Goal: Task Accomplishment & Management: Use online tool/utility

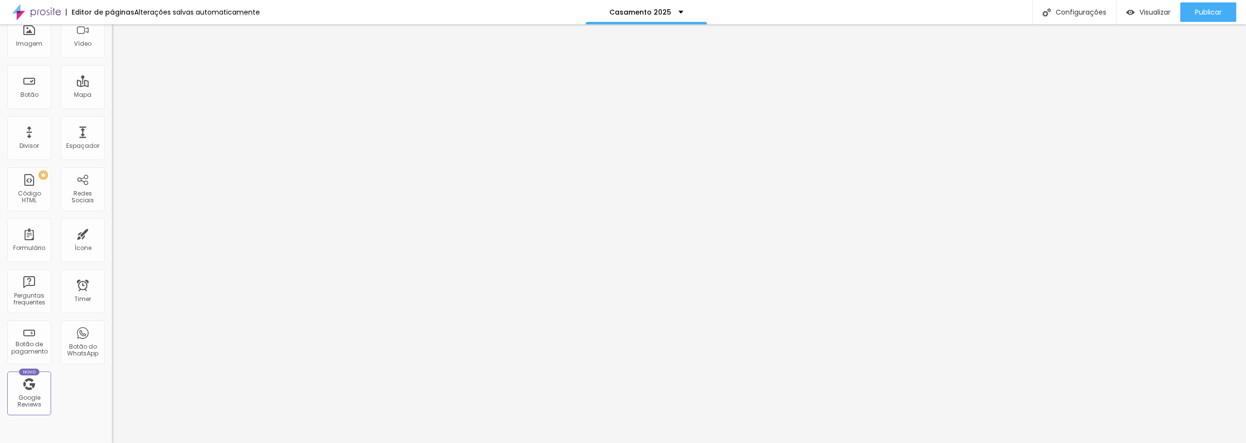
scroll to position [97, 0]
click at [74, 353] on div "Botão do WhatsApp" at bounding box center [82, 347] width 38 height 14
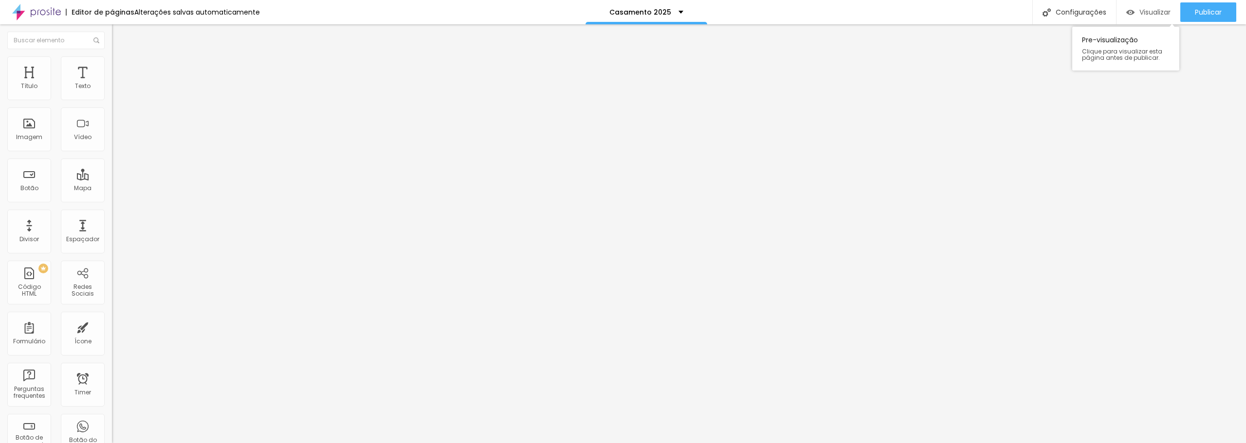
click at [1139, 11] on span "Visualizar" at bounding box center [1154, 12] width 31 height 8
click at [672, 14] on div "Casamento 2025" at bounding box center [646, 12] width 74 height 7
click at [682, 8] on div "Casamento 2025" at bounding box center [646, 12] width 122 height 24
drag, startPoint x: 91, startPoint y: 142, endPoint x: 14, endPoint y: 157, distance: 78.4
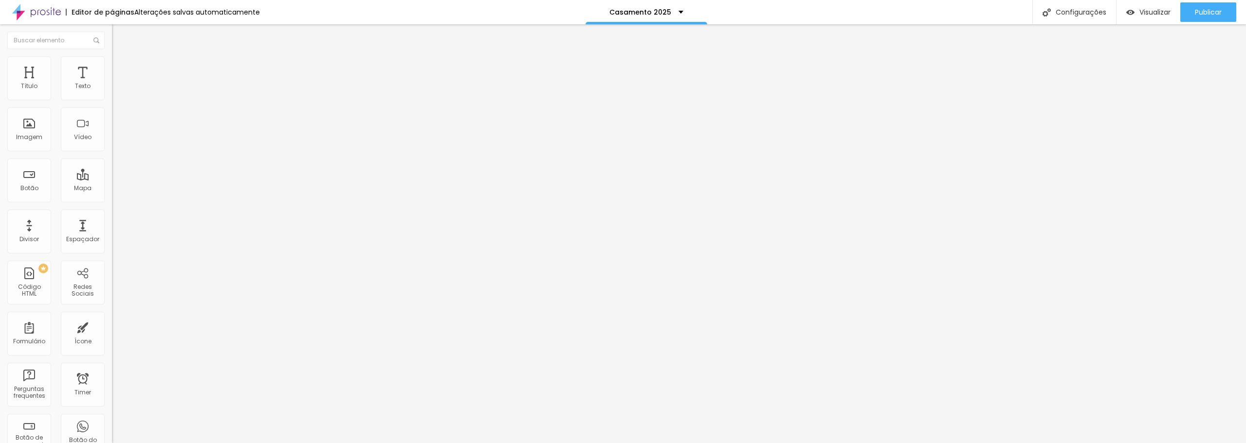
click at [112, 157] on div "Número do WhatsApp * + 55 Texto do botão Conversar no WhatsApp Mensagem Olá, ch…" at bounding box center [168, 246] width 112 height 325
drag, startPoint x: 72, startPoint y: 198, endPoint x: 5, endPoint y: 165, distance: 73.8
click at [112, 165] on div "Número do WhatsApp * + 55 Texto do botão Conversar no WhatsApp Mensagem Olá, ch…" at bounding box center [168, 246] width 112 height 325
click at [112, 99] on input "text" at bounding box center [170, 95] width 117 height 10
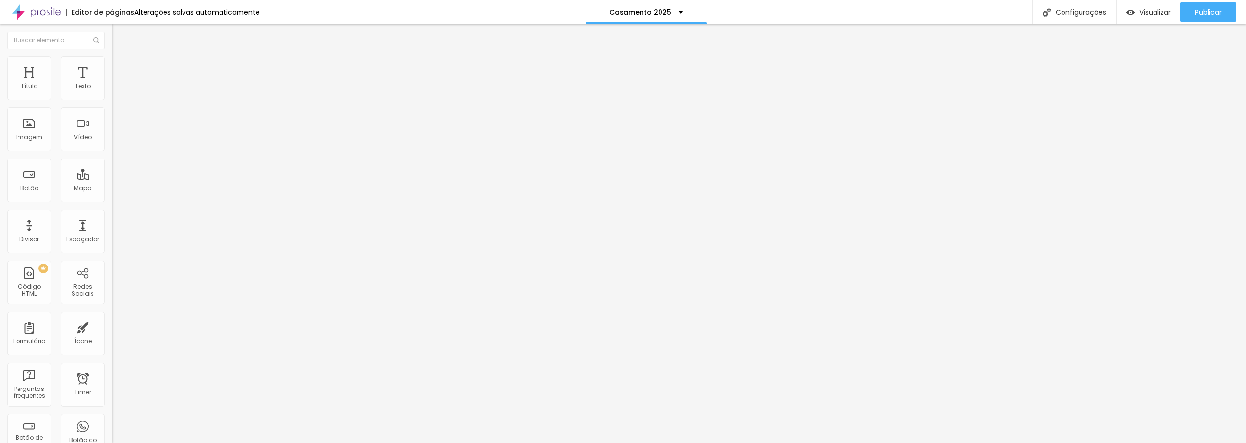
click at [112, 99] on input "text" at bounding box center [170, 95] width 117 height 10
